Goal: Complete application form

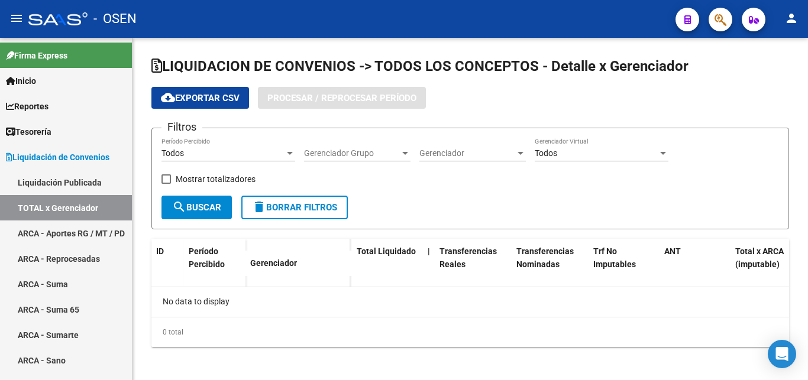
checkbox input "true"
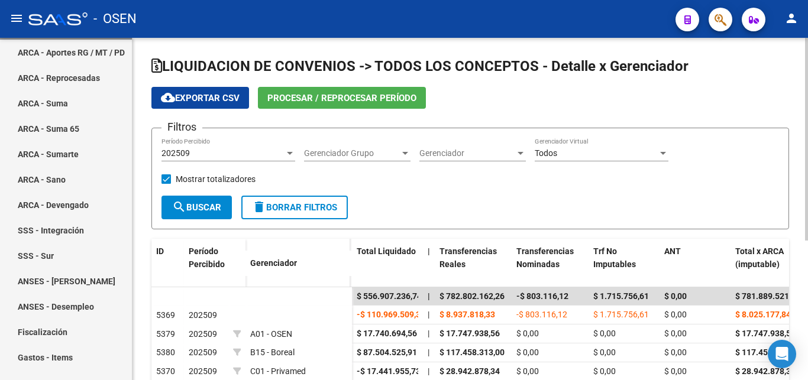
click at [264, 154] on div "202509" at bounding box center [222, 153] width 123 height 10
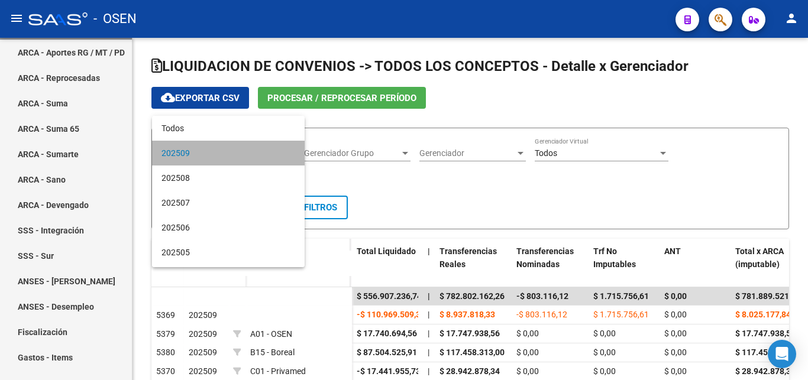
click at [237, 156] on span "202509" at bounding box center [228, 153] width 134 height 25
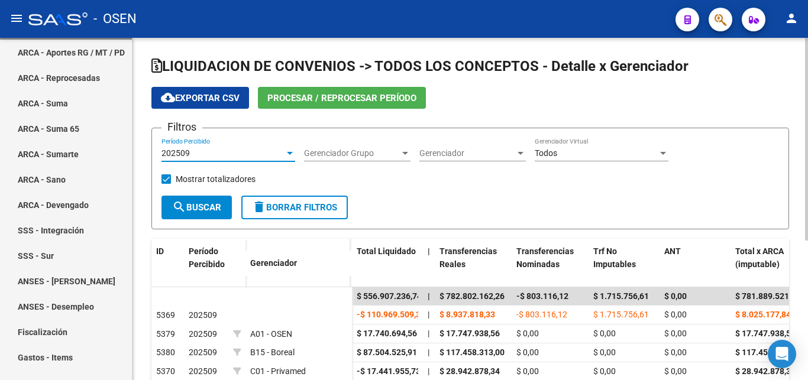
click at [208, 208] on span "search Buscar" at bounding box center [196, 207] width 49 height 11
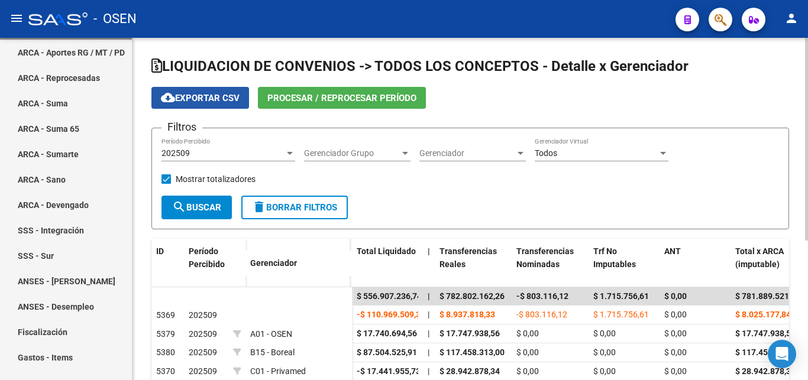
click at [202, 99] on span "cloud_download Exportar CSV" at bounding box center [200, 98] width 79 height 11
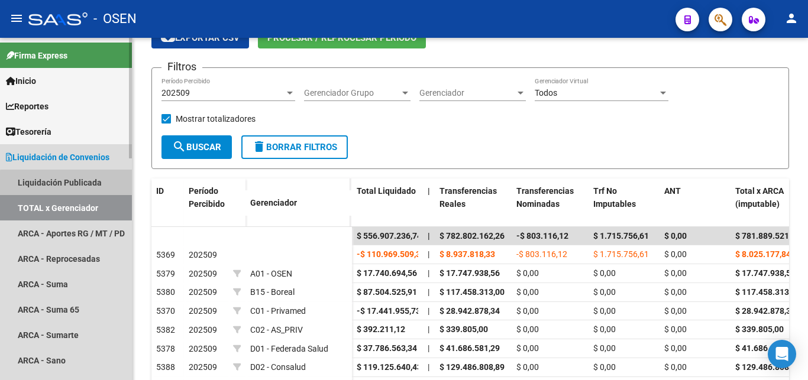
click at [75, 187] on link "Liquidación Publicada" at bounding box center [66, 182] width 132 height 25
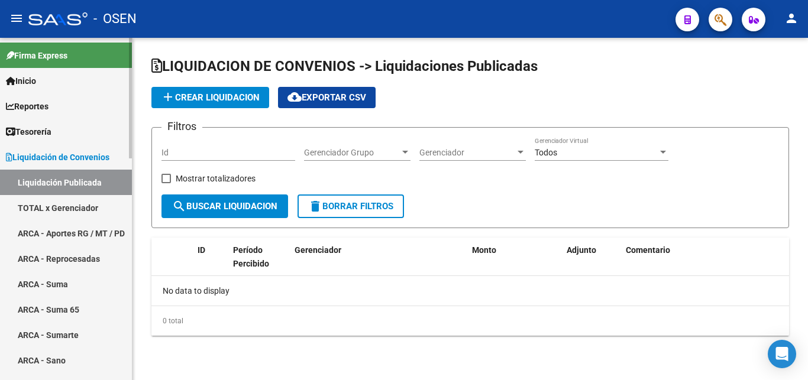
checkbox input "true"
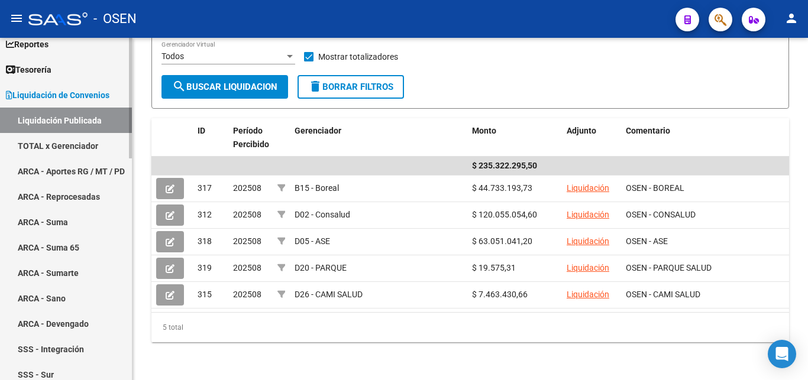
scroll to position [60, 0]
click at [54, 143] on link "TOTAL x Gerenciador" at bounding box center [66, 147] width 132 height 25
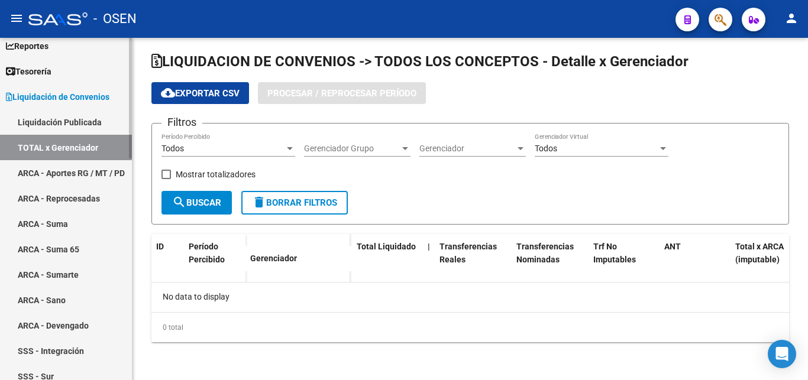
scroll to position [5, 0]
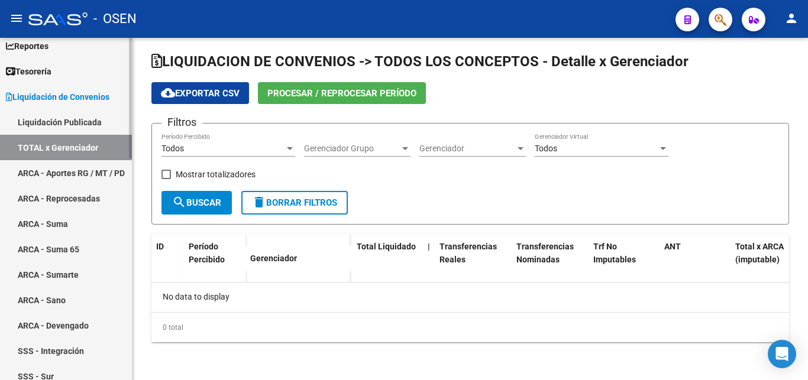
checkbox input "true"
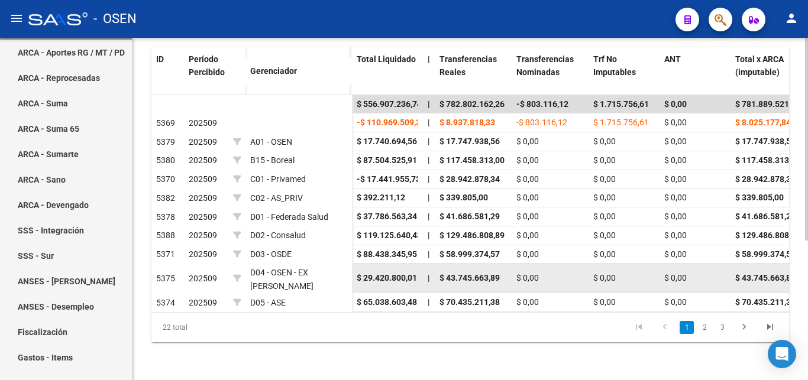
scroll to position [235, 0]
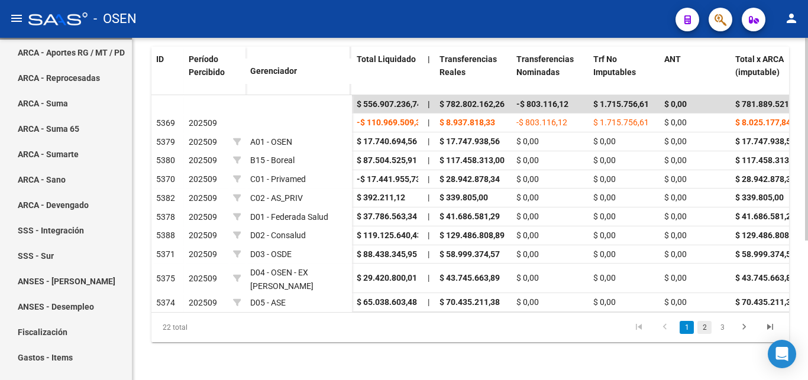
click at [703, 331] on link "2" at bounding box center [704, 327] width 14 height 13
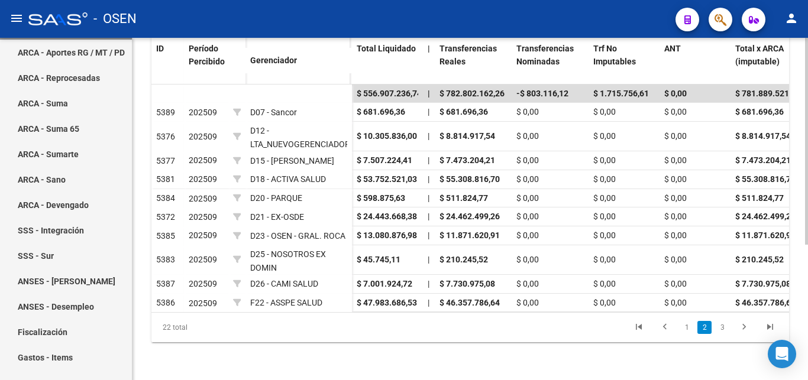
scroll to position [224, 0]
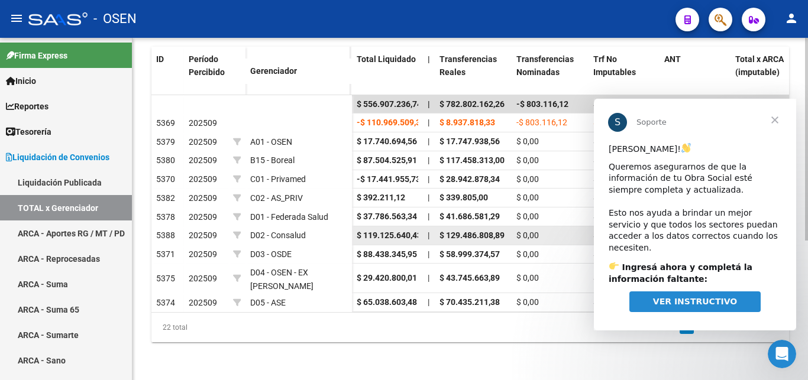
scroll to position [235, 0]
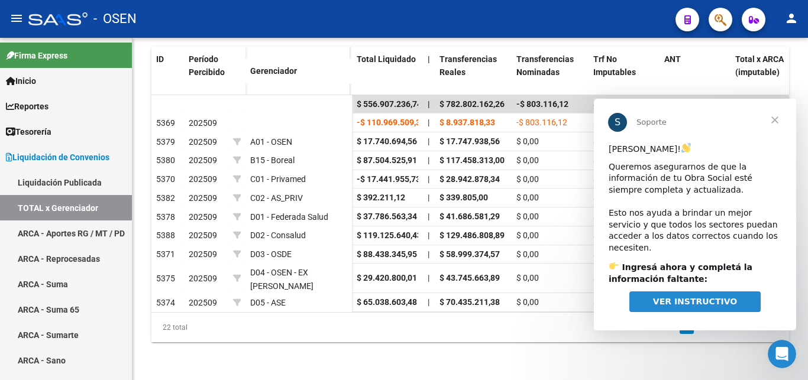
click at [780, 119] on span "Cerrar" at bounding box center [775, 120] width 43 height 43
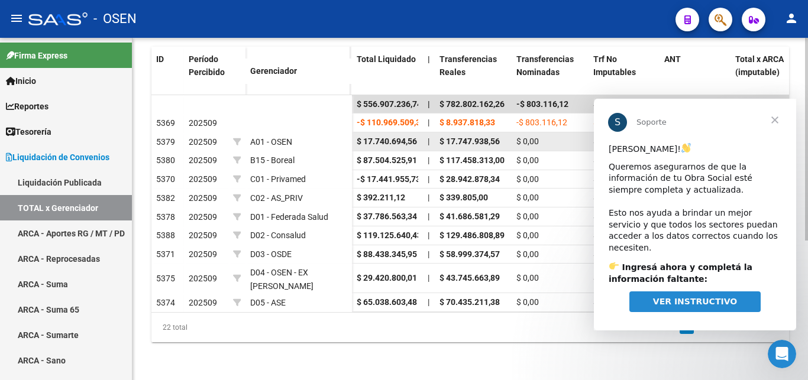
click at [780, 137] on span "$ 17.747.938,56" at bounding box center [765, 141] width 60 height 9
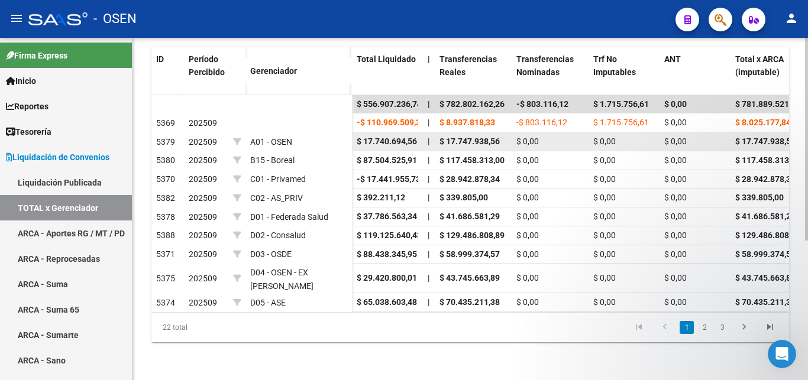
click at [772, 137] on span "$ 17.747.938,56" at bounding box center [765, 141] width 60 height 9
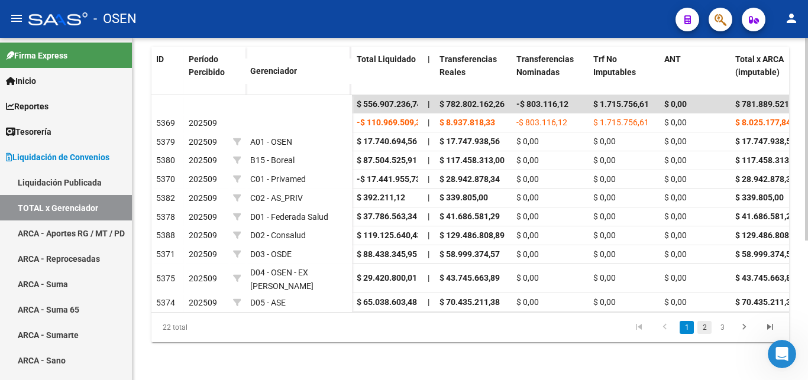
click at [702, 327] on link "2" at bounding box center [704, 327] width 14 height 13
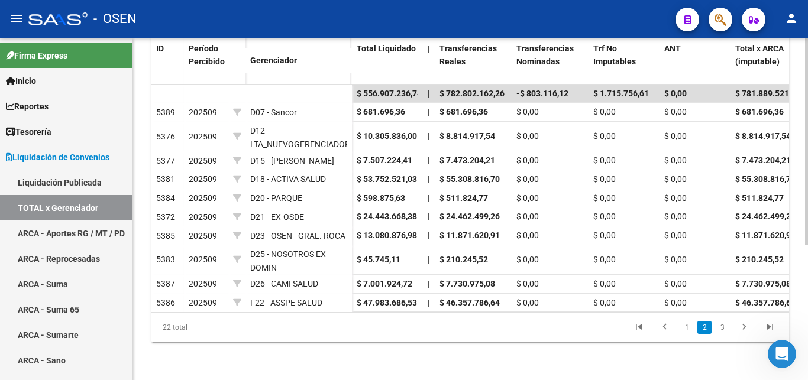
scroll to position [224, 0]
click at [52, 179] on link "Liquidación Publicada" at bounding box center [66, 182] width 132 height 25
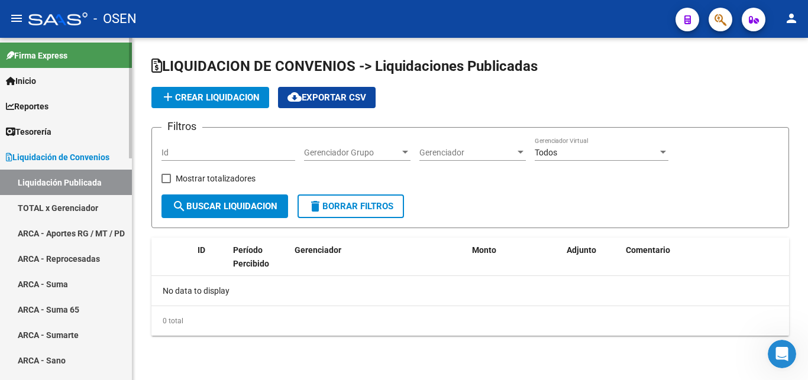
checkbox input "true"
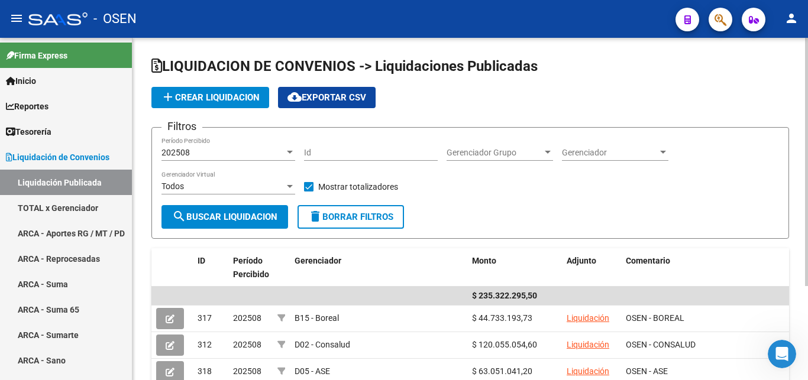
click at [212, 98] on span "add Crear Liquidacion" at bounding box center [210, 97] width 99 height 11
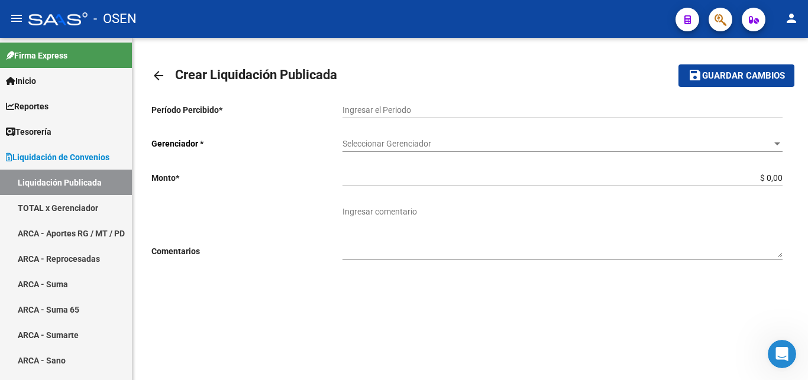
click at [393, 108] on input "Ingresar el Periodo" at bounding box center [562, 110] width 440 height 10
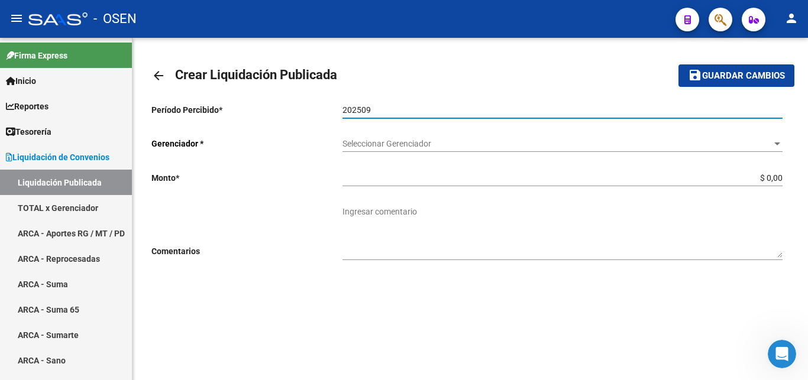
type input "202509"
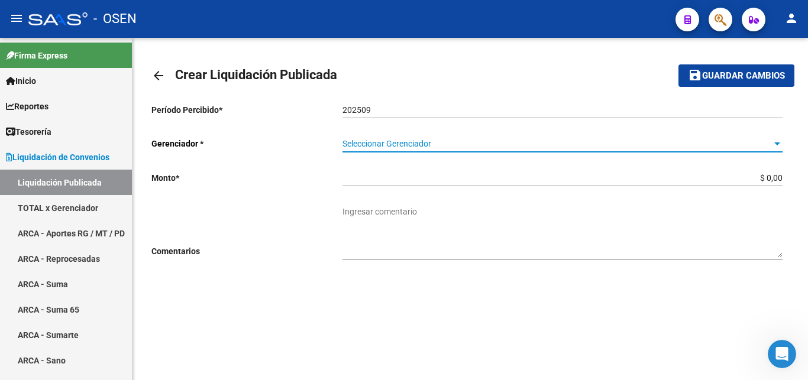
click at [468, 144] on span "Seleccionar Gerenciador" at bounding box center [556, 144] width 429 height 10
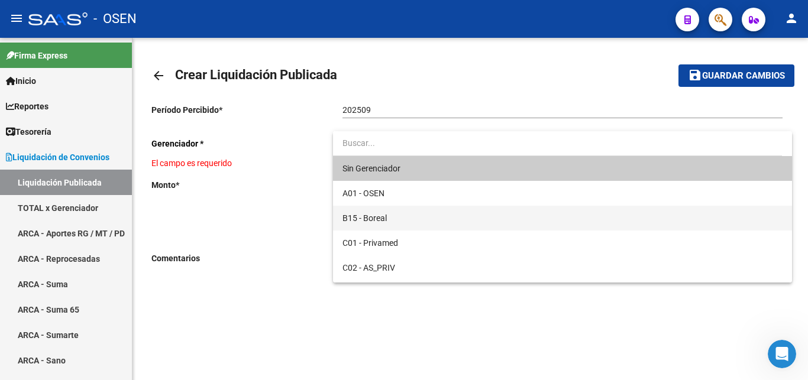
click at [418, 222] on span "B15 - Boreal" at bounding box center [562, 218] width 440 height 25
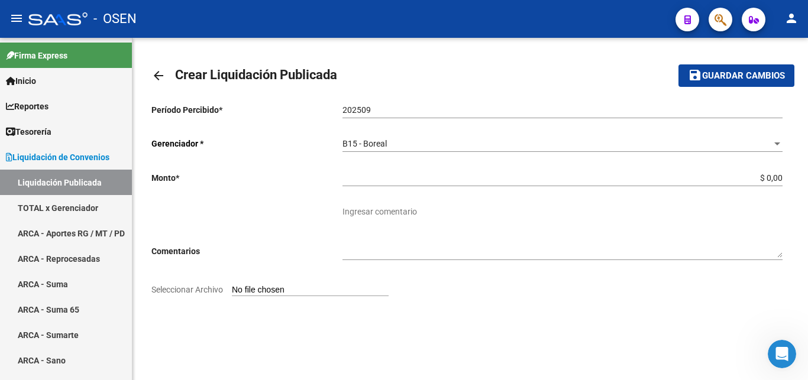
click at [255, 293] on input "Seleccionar Archivo" at bounding box center [310, 290] width 157 height 11
type input "C:\fakepath\Liquidador OSEN - BOREAL 202509.pdf"
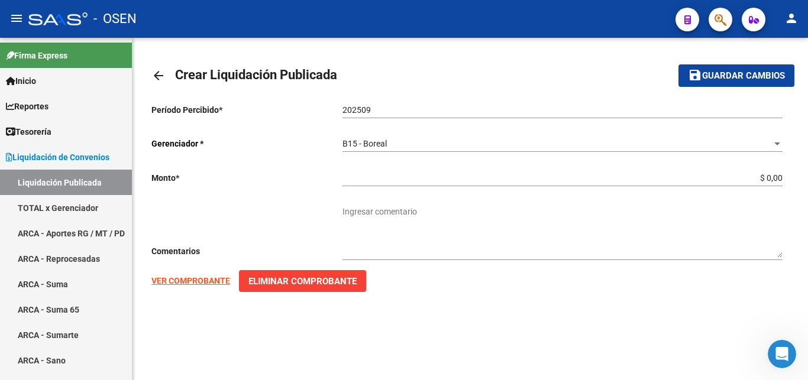
click at [188, 282] on strong "VER COMPROBANTE" at bounding box center [190, 280] width 79 height 9
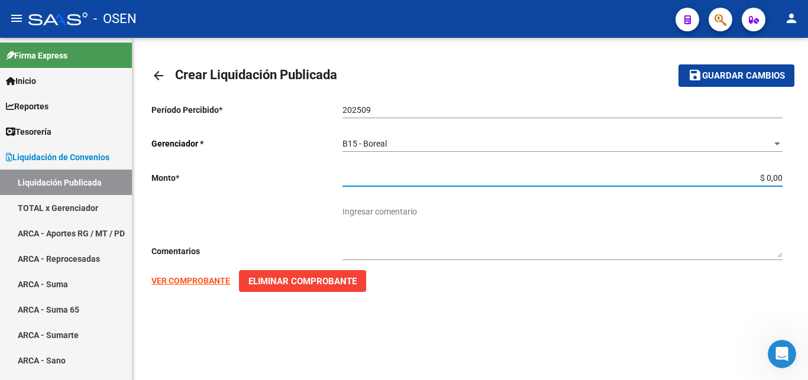
click at [651, 179] on input "$ 0,00" at bounding box center [562, 178] width 440 height 10
drag, startPoint x: 651, startPoint y: 179, endPoint x: 807, endPoint y: 177, distance: 156.2
click at [783, 177] on input "$ 0,00" at bounding box center [562, 178] width 440 height 10
paste input "87.504.525,91"
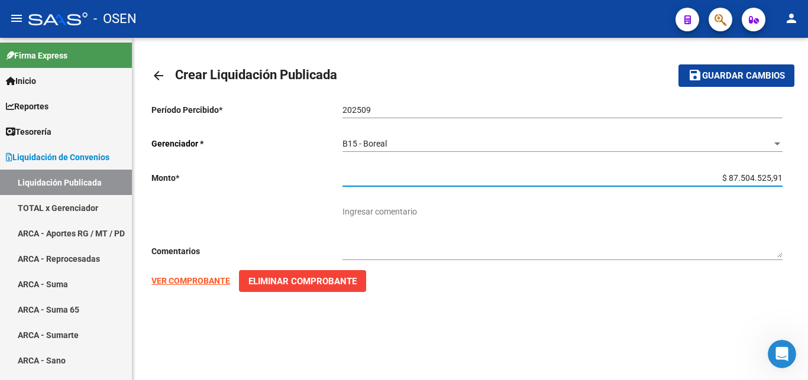
type input "$ 87.504.525,91"
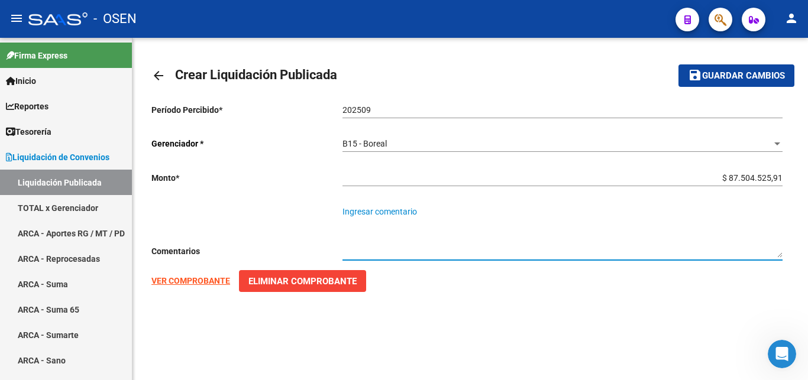
click at [348, 209] on textarea "Ingresar comentario" at bounding box center [562, 232] width 440 height 52
type textarea "o"
type textarea "OSEN - BOREAL"
click at [742, 79] on span "Guardar cambios" at bounding box center [743, 76] width 83 height 11
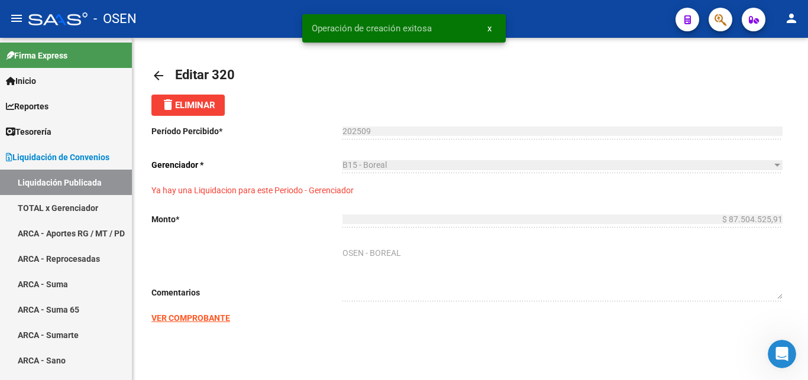
click at [164, 74] on mat-icon "arrow_back" at bounding box center [158, 76] width 14 height 14
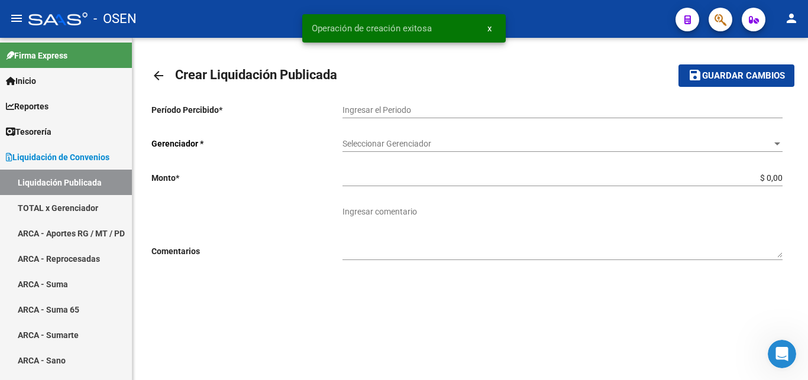
click at [370, 111] on input "Ingresar el Periodo" at bounding box center [562, 110] width 440 height 10
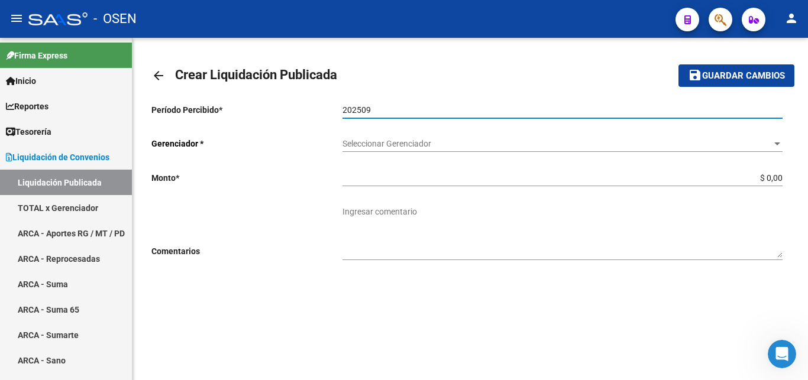
type input "202509"
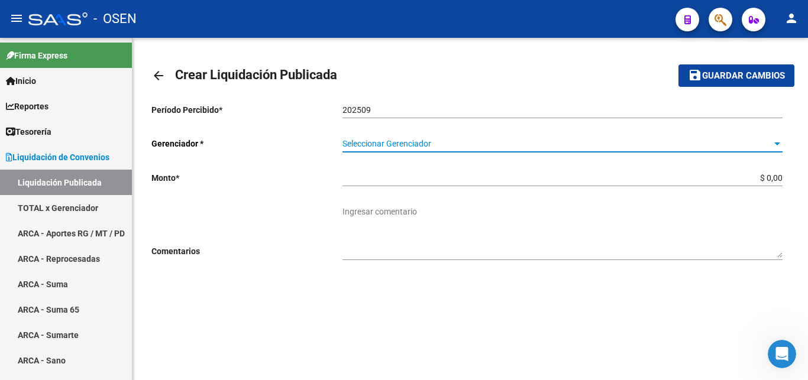
click at [393, 147] on span "Seleccionar Gerenciador" at bounding box center [556, 144] width 429 height 10
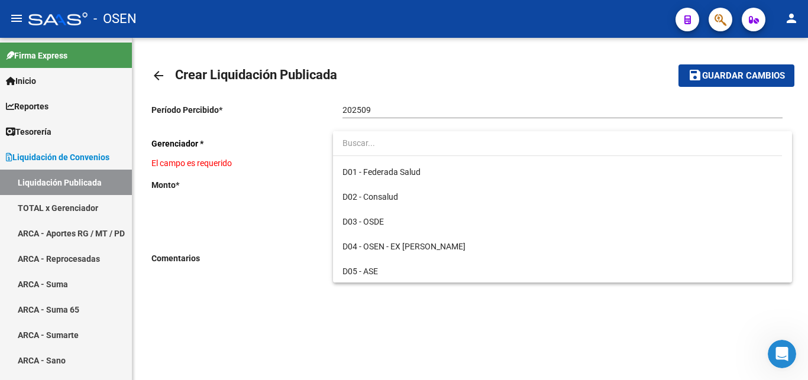
scroll to position [60, 0]
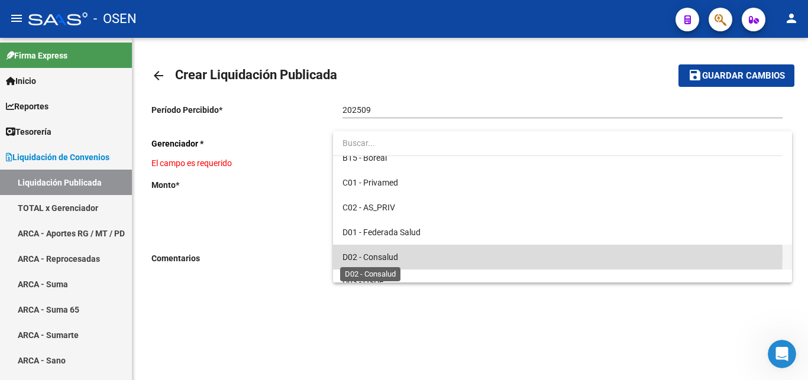
click at [383, 253] on span "D02 - Consalud" at bounding box center [370, 257] width 56 height 9
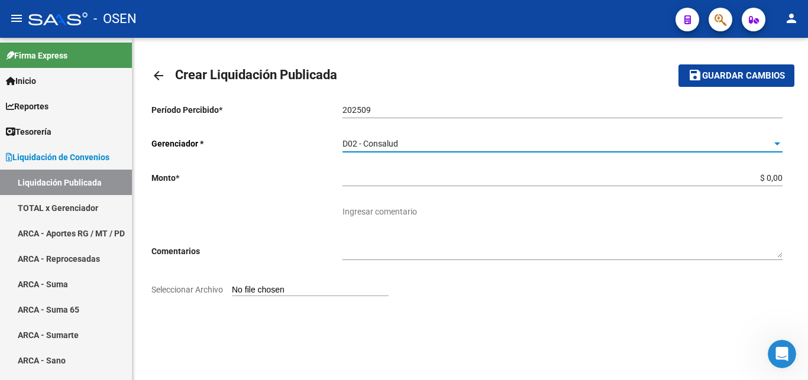
click at [264, 293] on input "Seleccionar Archivo" at bounding box center [310, 290] width 157 height 11
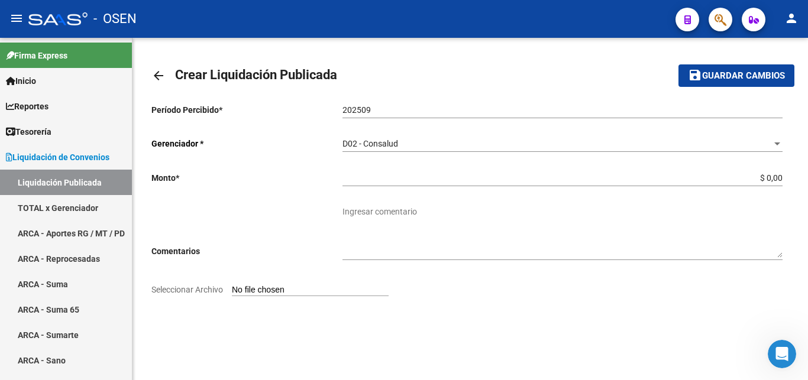
type input "C:\fakepath\Liquidador OSEN -CONSALUD 202509.pdf"
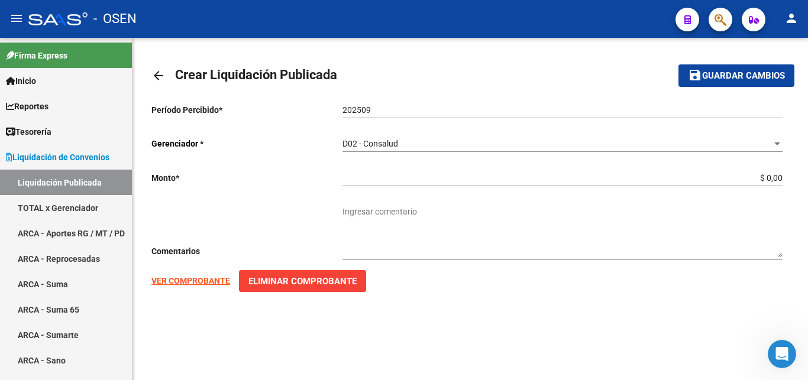
click at [197, 285] on strong "VER COMPROBANTE" at bounding box center [190, 280] width 79 height 9
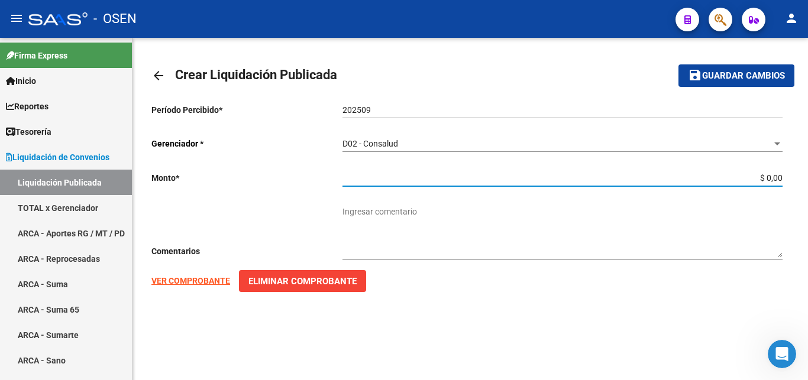
drag, startPoint x: 754, startPoint y: 175, endPoint x: 807, endPoint y: 179, distance: 54.0
click at [783, 179] on input "$ 0,00" at bounding box center [562, 178] width 440 height 10
paste input "119.125.640,43"
type input "$ 119.125.640,43"
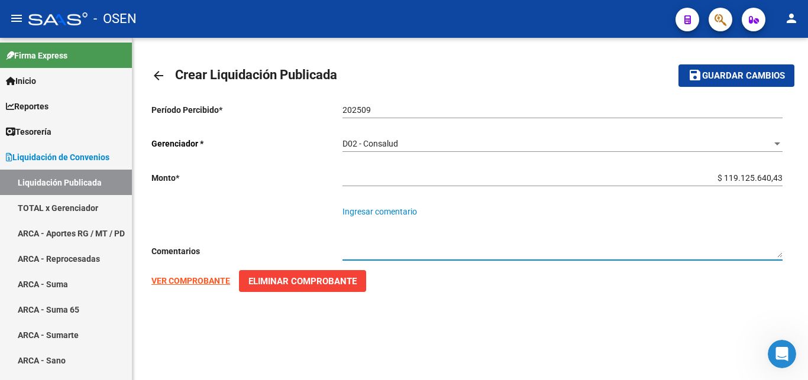
click at [360, 214] on textarea "Ingresar comentario" at bounding box center [562, 232] width 440 height 52
type textarea "OSEN - CONSALUD"
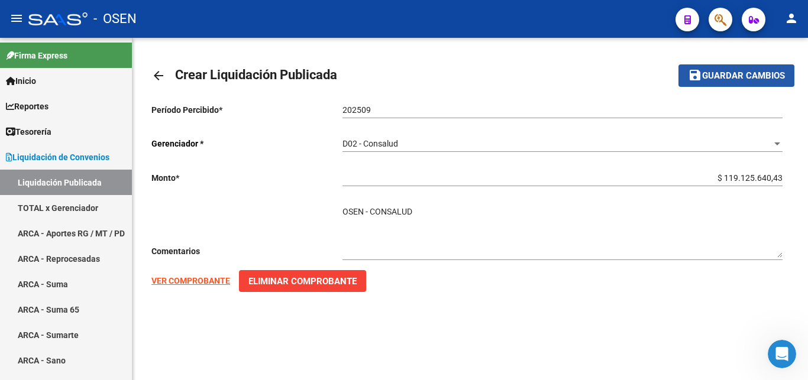
click at [733, 73] on span "Guardar cambios" at bounding box center [743, 76] width 83 height 11
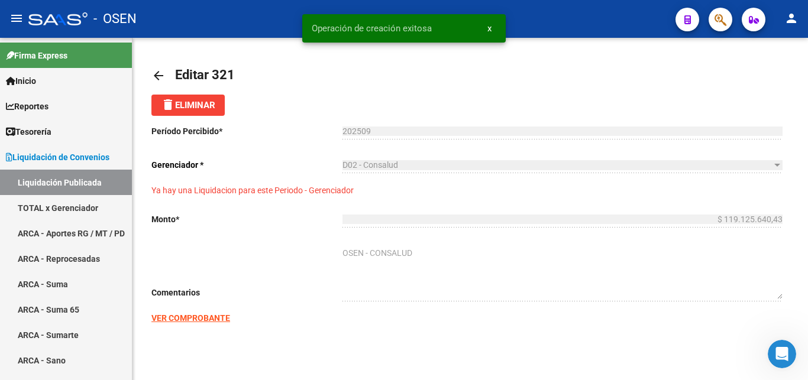
click at [159, 76] on mat-icon "arrow_back" at bounding box center [158, 76] width 14 height 14
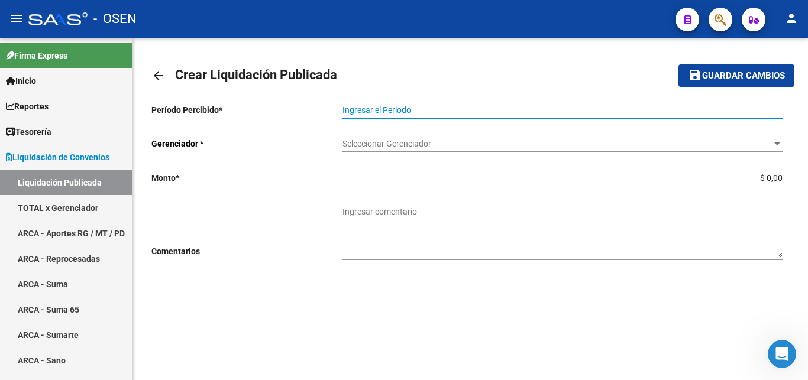
click at [355, 106] on input "Ingresar el Periodo" at bounding box center [562, 110] width 440 height 10
type input "202509"
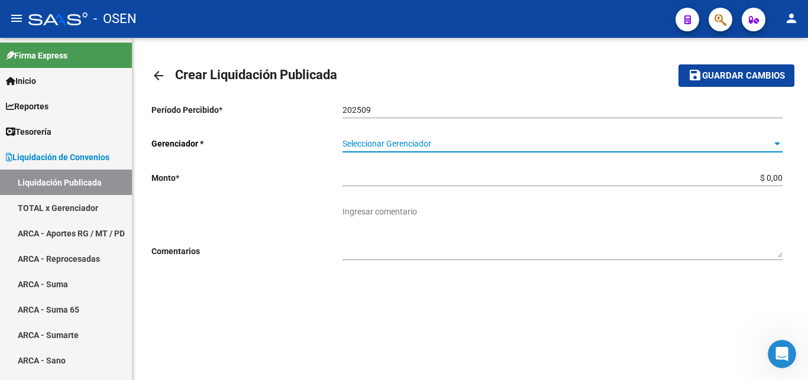
click at [511, 141] on span "Seleccionar Gerenciador" at bounding box center [556, 144] width 429 height 10
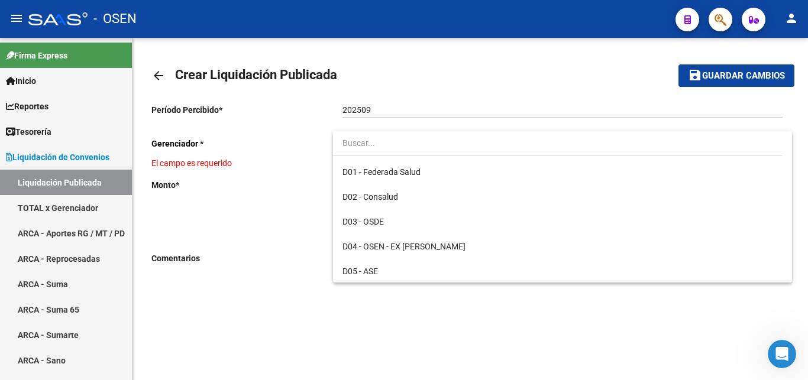
scroll to position [181, 0]
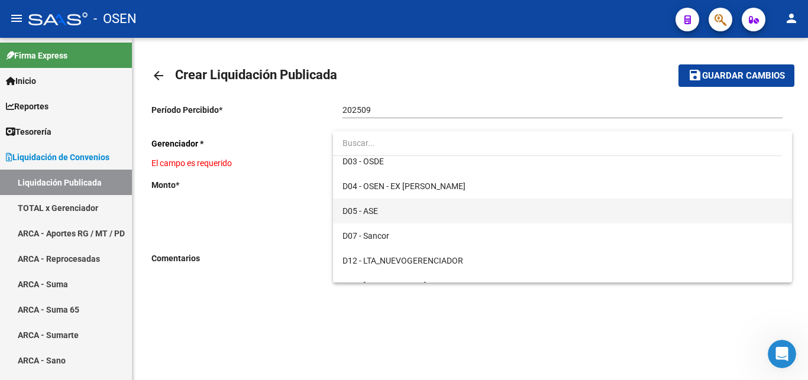
click at [382, 213] on span "D05 - ASE" at bounding box center [562, 211] width 440 height 25
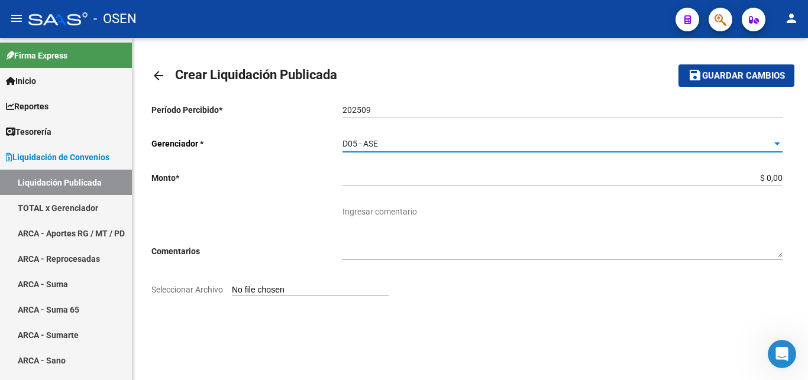
click at [268, 287] on input "Seleccionar Archivo" at bounding box center [310, 290] width 157 height 11
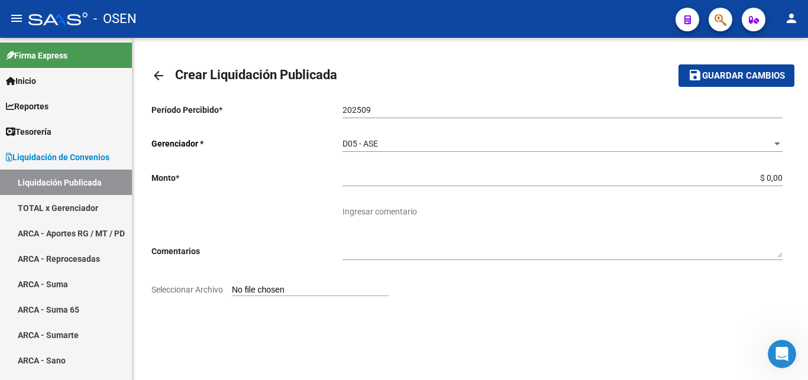
type input "C:\fakepath\Liquidador OSEN - ASE 202509.pdf"
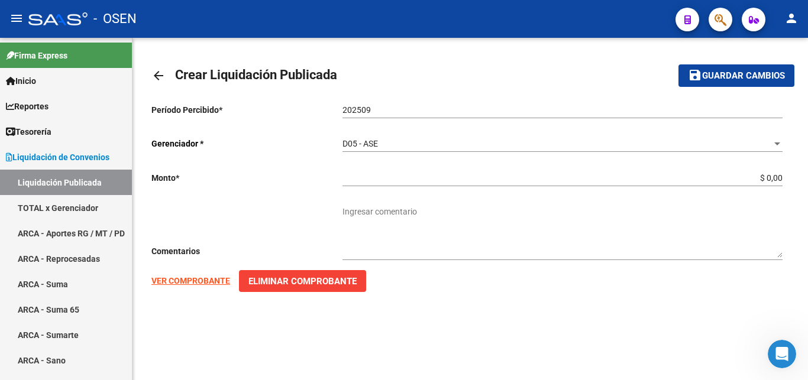
click at [192, 279] on strong "VER COMPROBANTE" at bounding box center [190, 280] width 79 height 9
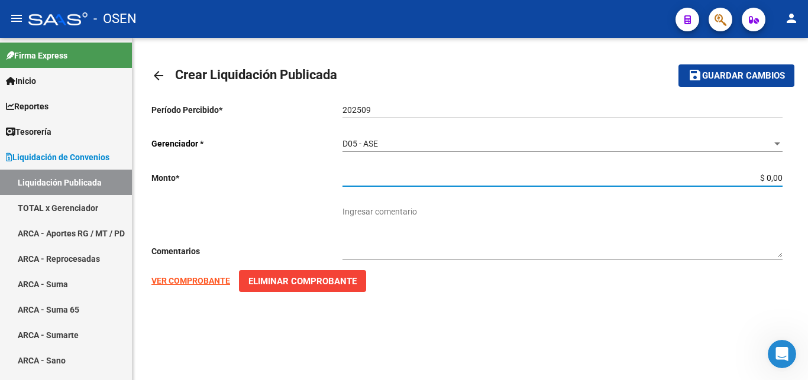
drag, startPoint x: 757, startPoint y: 175, endPoint x: 796, endPoint y: 180, distance: 40.0
click at [783, 180] on input "$ 0,00" at bounding box center [562, 178] width 440 height 10
paste input "65.038.603,48"
type input "$ 65.038.603,48"
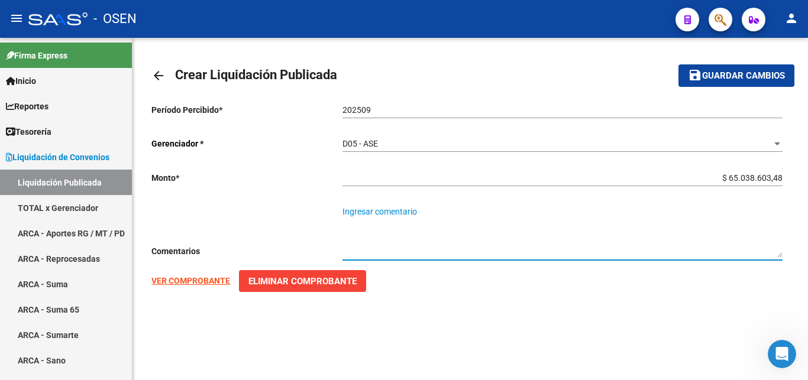
click at [353, 211] on textarea "Ingresar comentario" at bounding box center [562, 232] width 440 height 52
type textarea "OSEN - ASE"
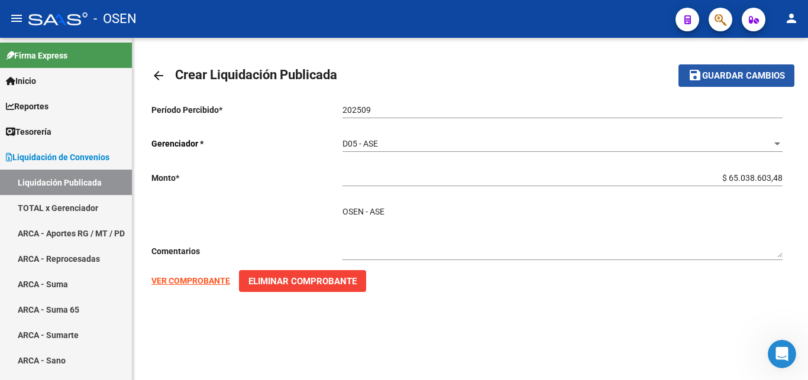
click at [735, 76] on span "Guardar cambios" at bounding box center [743, 76] width 83 height 11
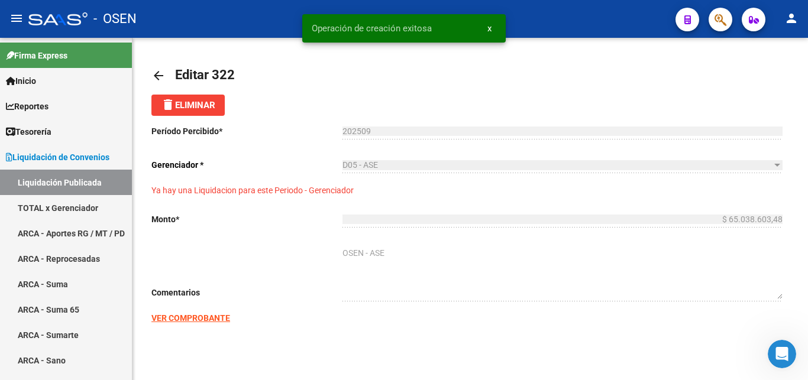
click at [157, 75] on mat-icon "arrow_back" at bounding box center [158, 76] width 14 height 14
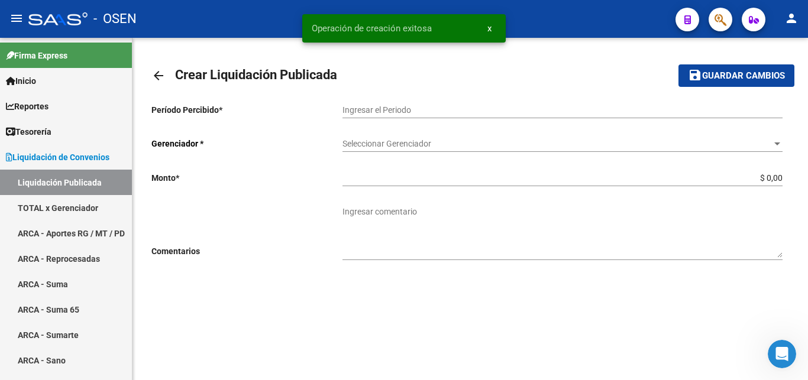
click at [359, 112] on input "Ingresar el Periodo" at bounding box center [562, 110] width 440 height 10
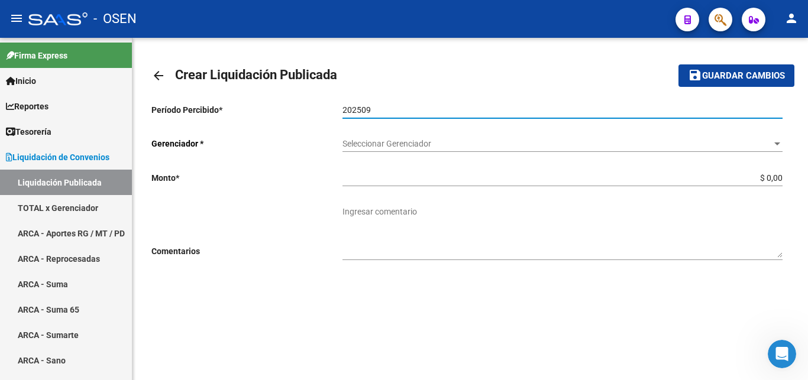
type input "202509"
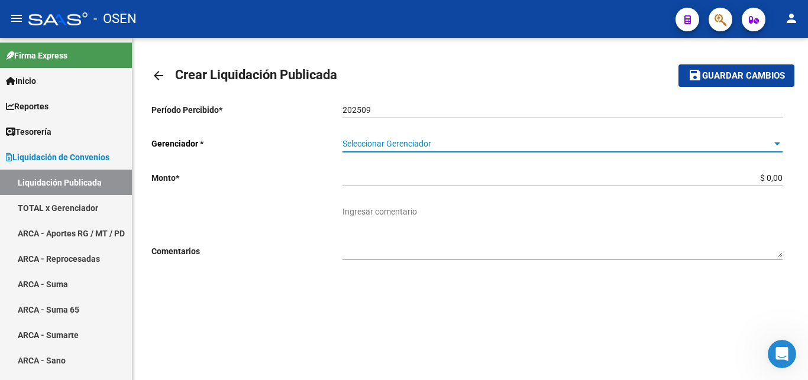
click at [426, 144] on span "Seleccionar Gerenciador" at bounding box center [556, 144] width 429 height 10
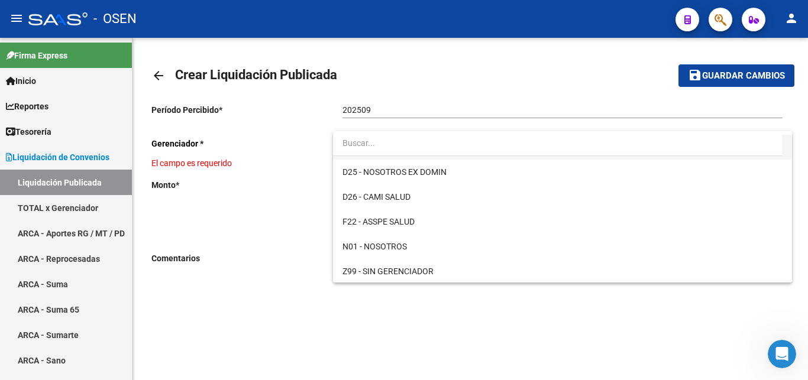
scroll to position [420, 0]
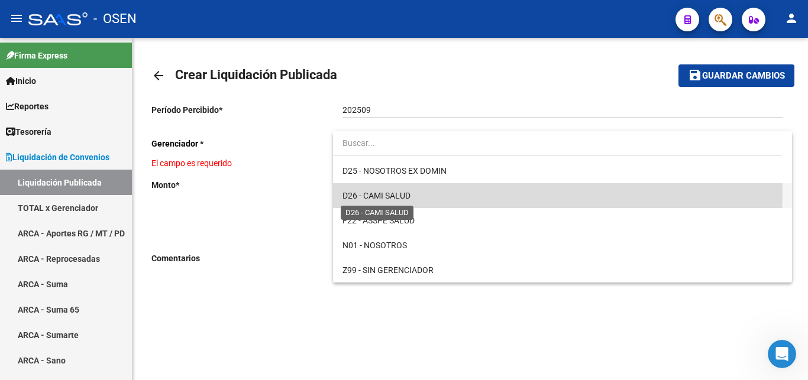
click at [405, 193] on span "D26 - CAMI SALUD" at bounding box center [376, 195] width 68 height 9
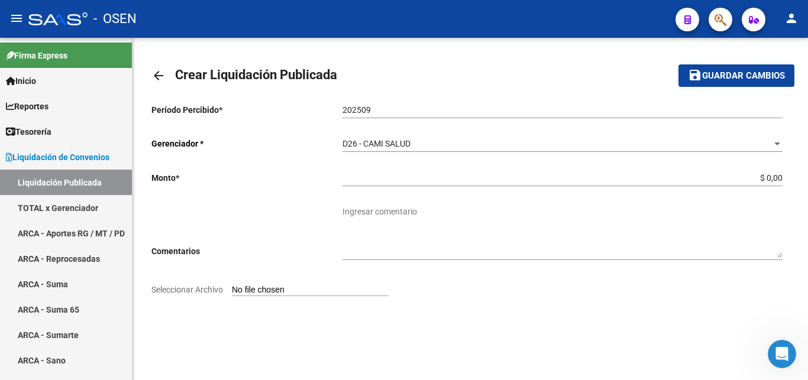
click at [267, 287] on input "Seleccionar Archivo" at bounding box center [310, 290] width 157 height 11
type input "C:\fakepath\Liquidador OSEN - CAMI SALUD 202509.pdf"
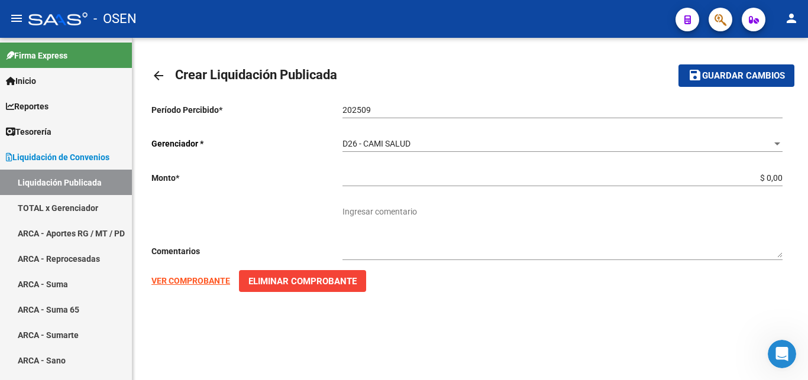
click at [190, 277] on strong "VER COMPROBANTE" at bounding box center [190, 280] width 79 height 9
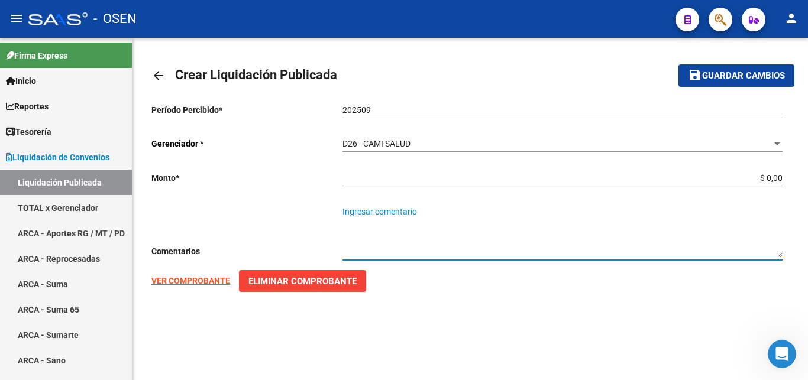
click at [383, 212] on textarea "Ingresar comentario" at bounding box center [562, 232] width 440 height 52
type textarea "OSEN - CAMISALUD"
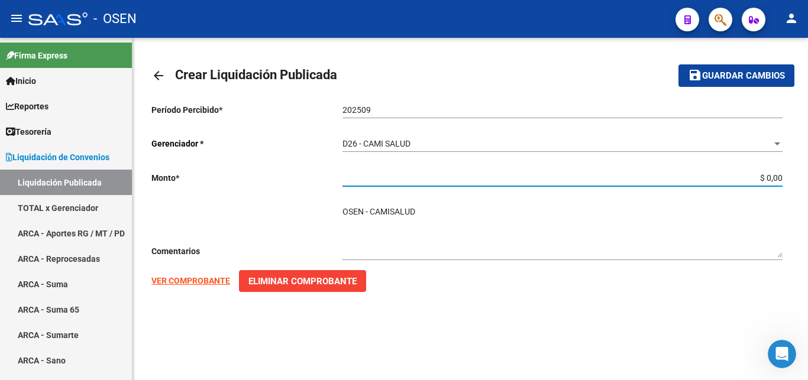
drag, startPoint x: 757, startPoint y: 175, endPoint x: 792, endPoint y: 173, distance: 35.6
click at [783, 173] on input "$ 0,00" at bounding box center [562, 178] width 440 height 10
paste input "7.001.924,72"
type input "$ 7.001.924,72"
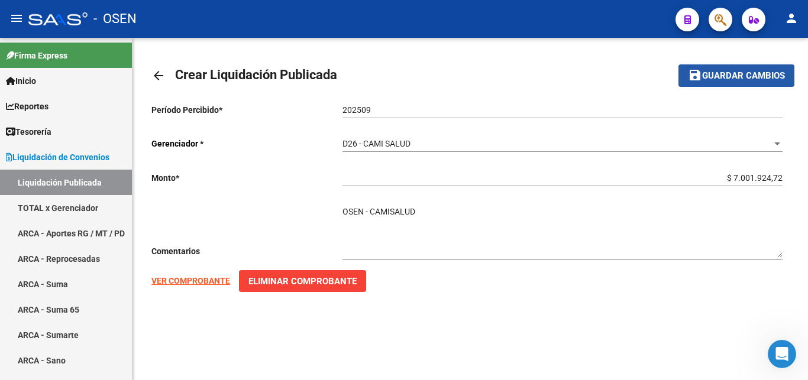
click at [719, 73] on span "Guardar cambios" at bounding box center [743, 76] width 83 height 11
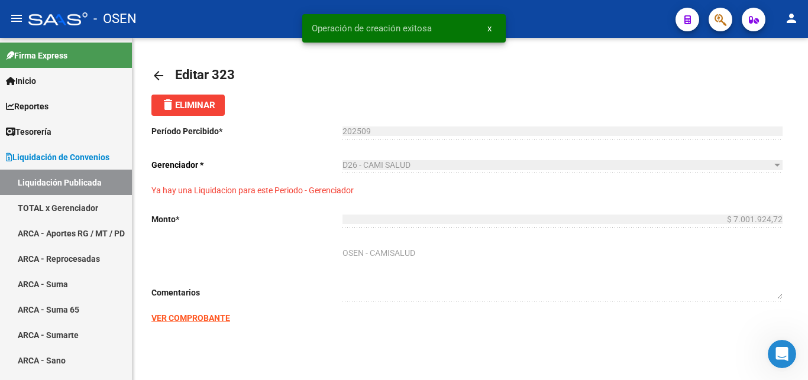
click at [156, 77] on mat-icon "arrow_back" at bounding box center [158, 76] width 14 height 14
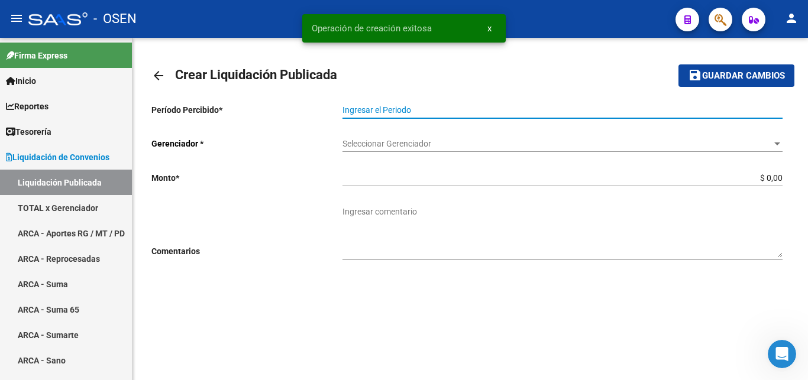
click at [384, 111] on input "Ingresar el Periodo" at bounding box center [562, 110] width 440 height 10
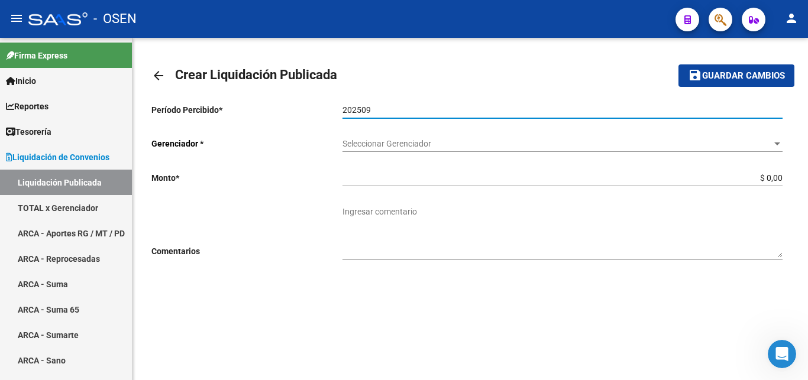
type input "202509"
click at [424, 140] on span "Seleccionar Gerenciador" at bounding box center [556, 144] width 429 height 10
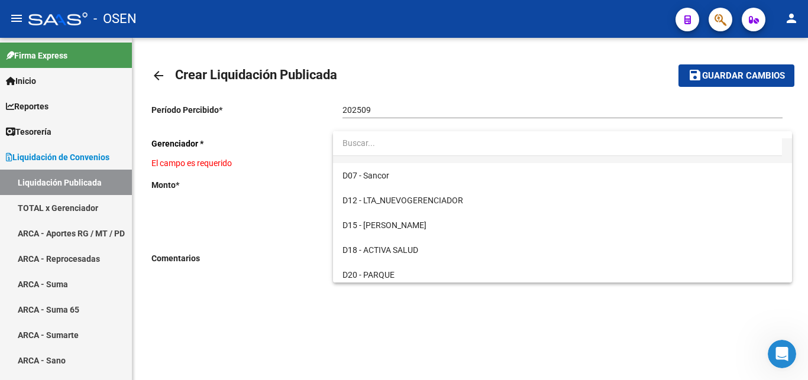
scroll to position [302, 0]
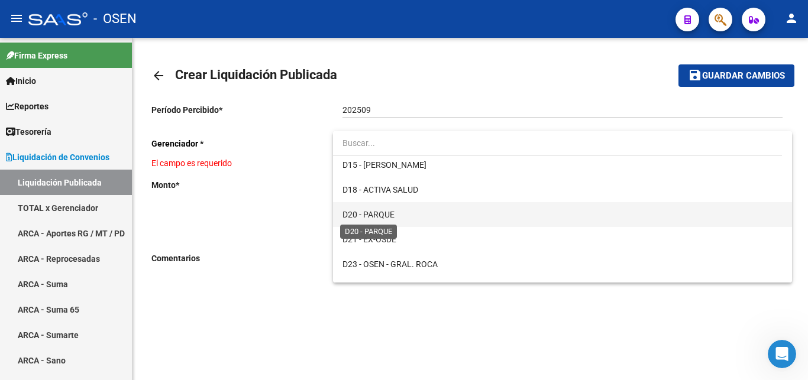
click at [387, 215] on span "D20 - PARQUE" at bounding box center [368, 214] width 52 height 9
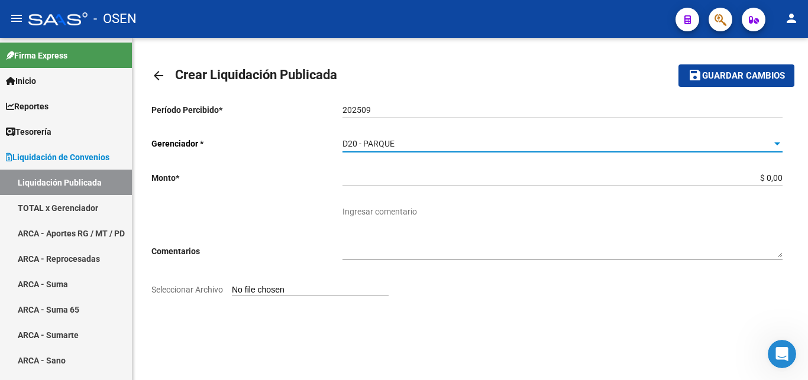
click at [257, 290] on input "Seleccionar Archivo" at bounding box center [310, 290] width 157 height 11
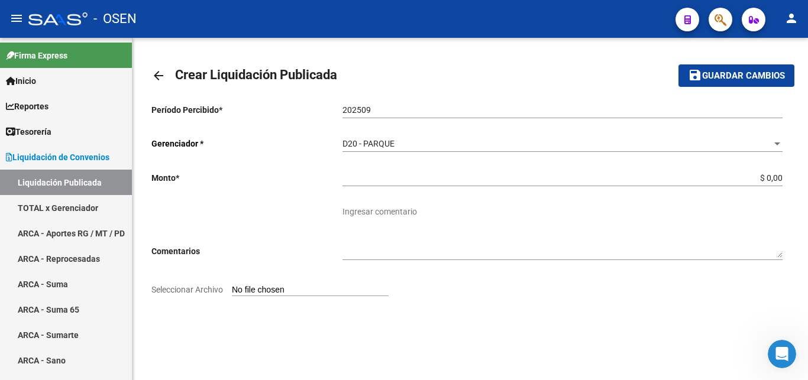
type input "C:\fakepath\Liquidador OSEN - PARQUE 202509.pdf"
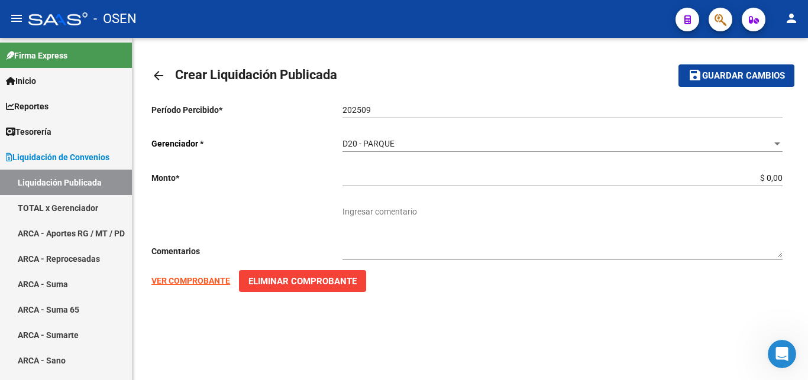
click at [195, 281] on strong "VER COMPROBANTE" at bounding box center [190, 280] width 79 height 9
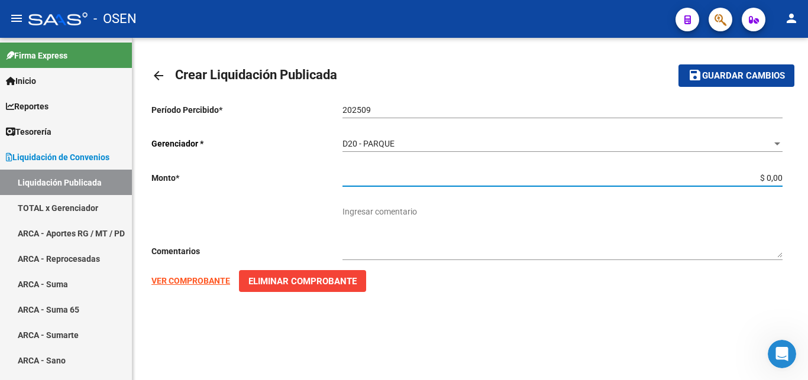
drag, startPoint x: 759, startPoint y: 177, endPoint x: 789, endPoint y: 172, distance: 30.6
click at [783, 173] on input "$ 0,00" at bounding box center [562, 178] width 440 height 10
paste input "598.875,63"
type input "$ 598.875,63"
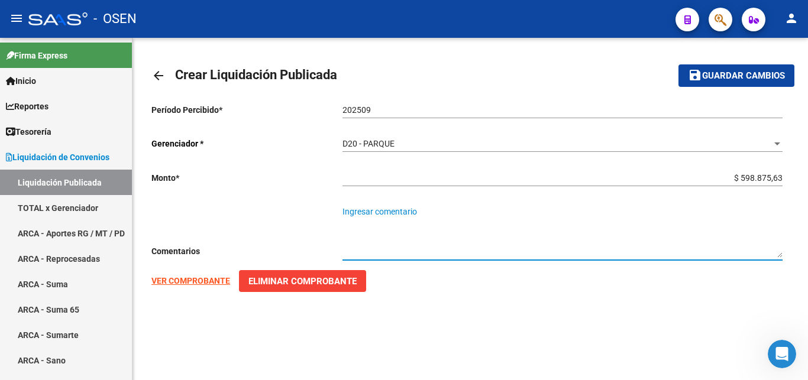
click at [363, 211] on textarea "Ingresar comentario" at bounding box center [562, 232] width 440 height 52
type textarea "OSEN - PARQUE SALUD"
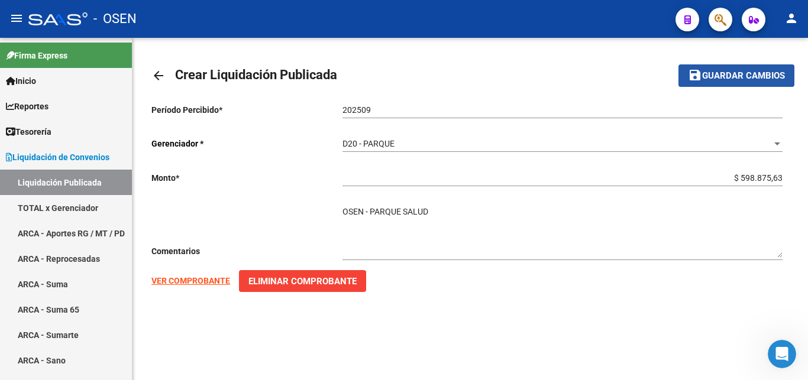
click at [752, 71] on span "Guardar cambios" at bounding box center [743, 76] width 83 height 11
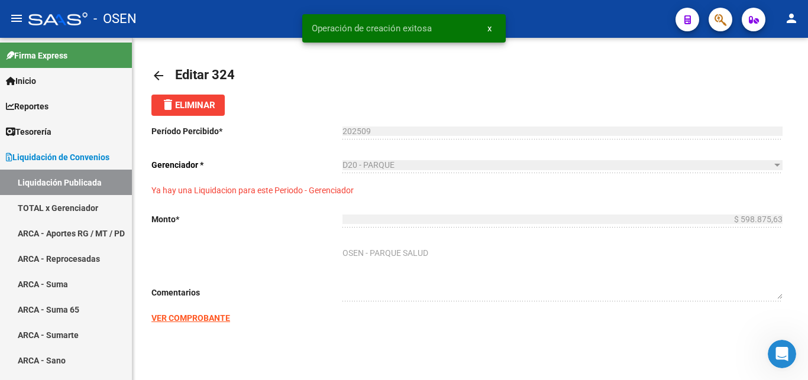
click at [156, 79] on mat-icon "arrow_back" at bounding box center [158, 76] width 14 height 14
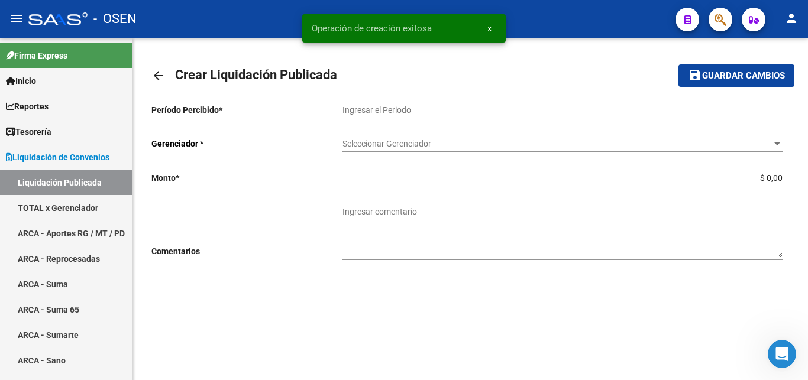
click at [156, 79] on mat-icon "arrow_back" at bounding box center [158, 76] width 14 height 14
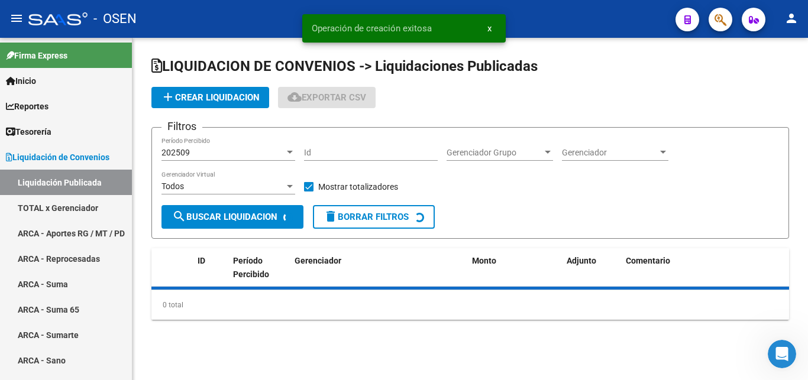
checkbox input "true"
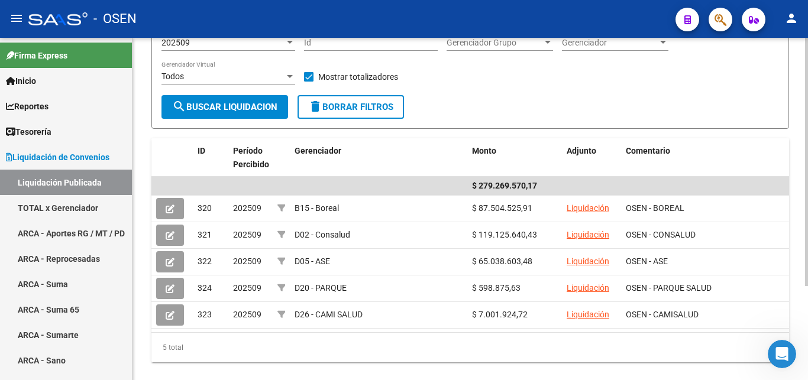
scroll to position [121, 0]
